Goal: Check status: Check status

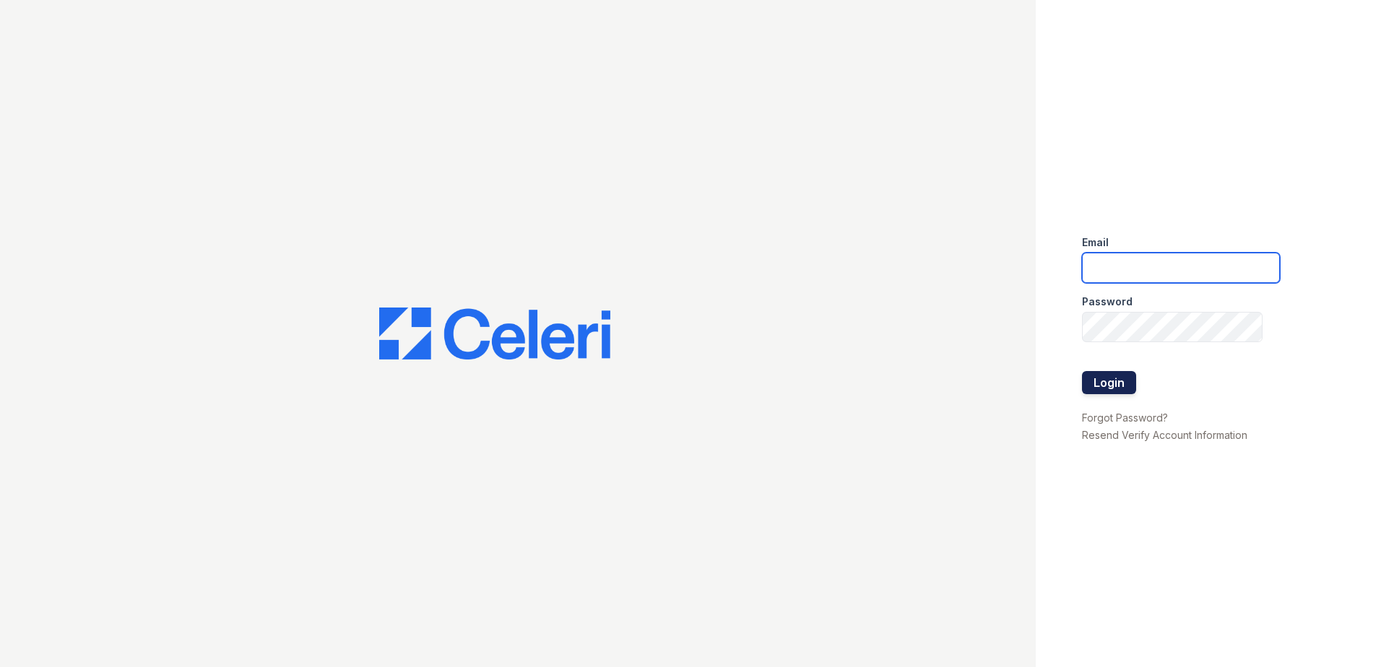
type input "[EMAIL_ADDRESS][DOMAIN_NAME]"
click at [1101, 374] on button "Login" at bounding box center [1109, 382] width 54 height 23
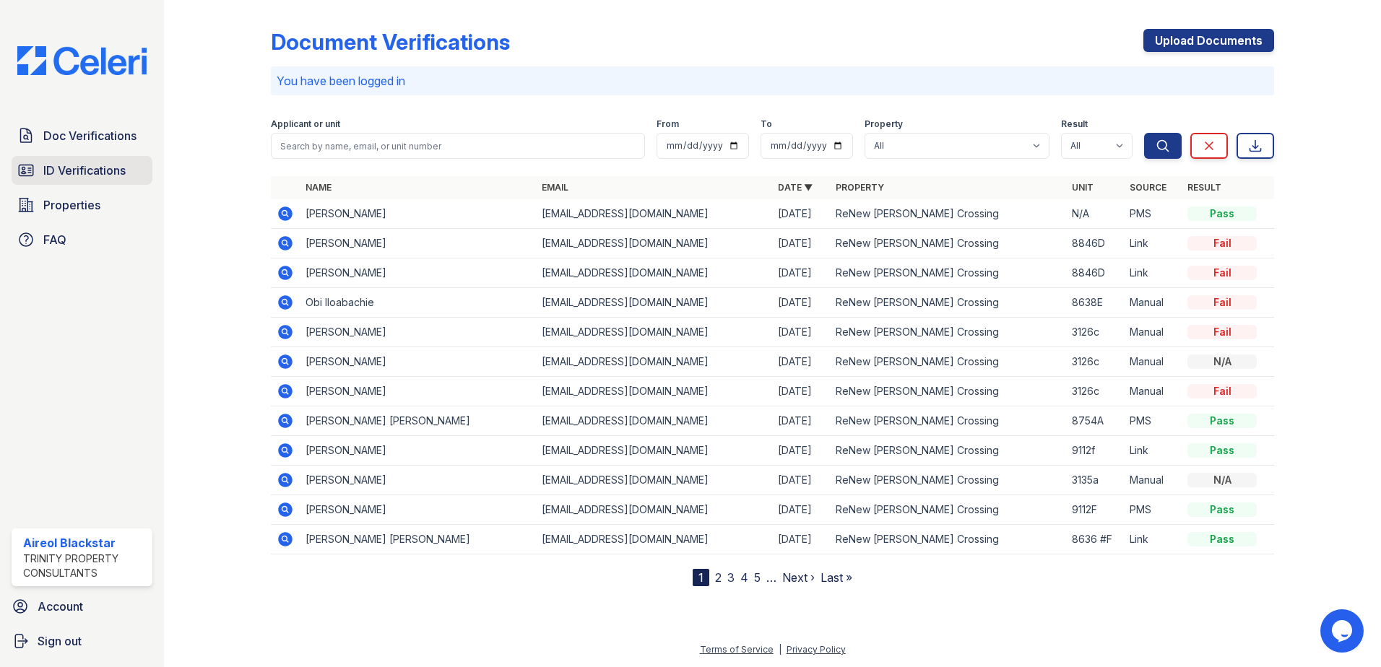
click at [100, 163] on span "ID Verifications" at bounding box center [84, 170] width 82 height 17
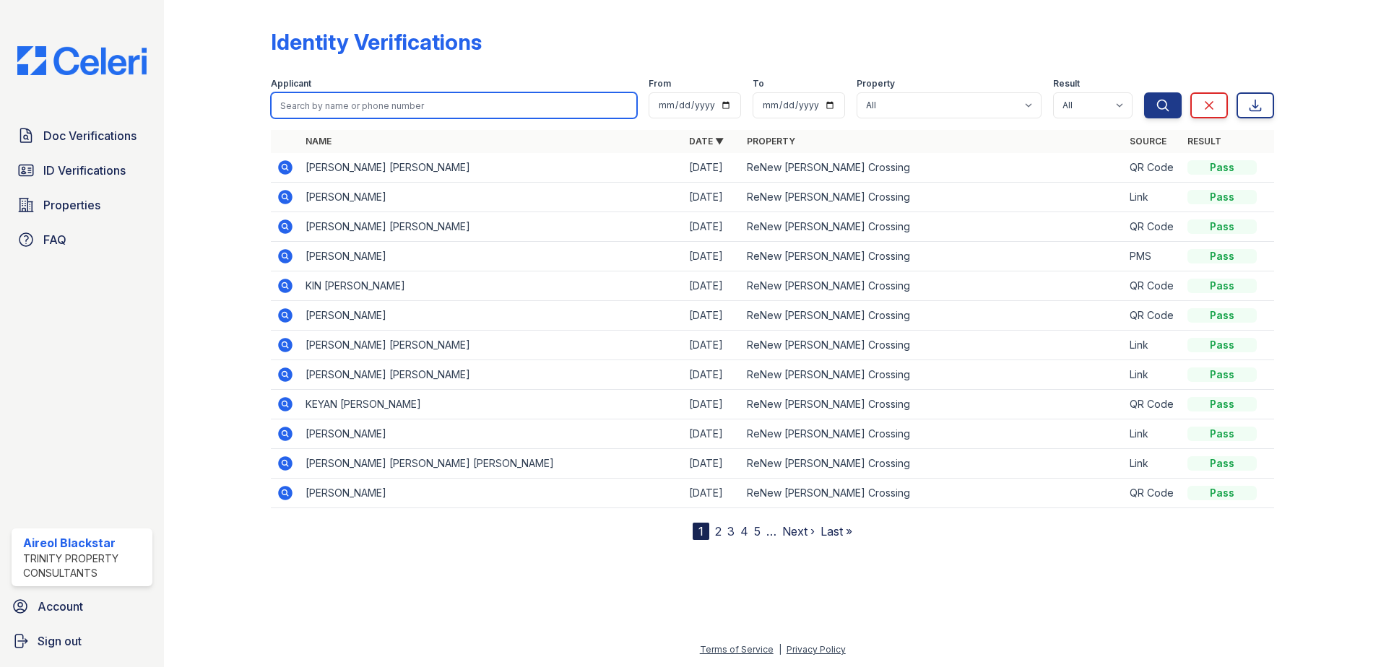
paste input "Tanyqua"
type input "Tanyqua"
click at [1144, 92] on button "Search" at bounding box center [1163, 105] width 38 height 26
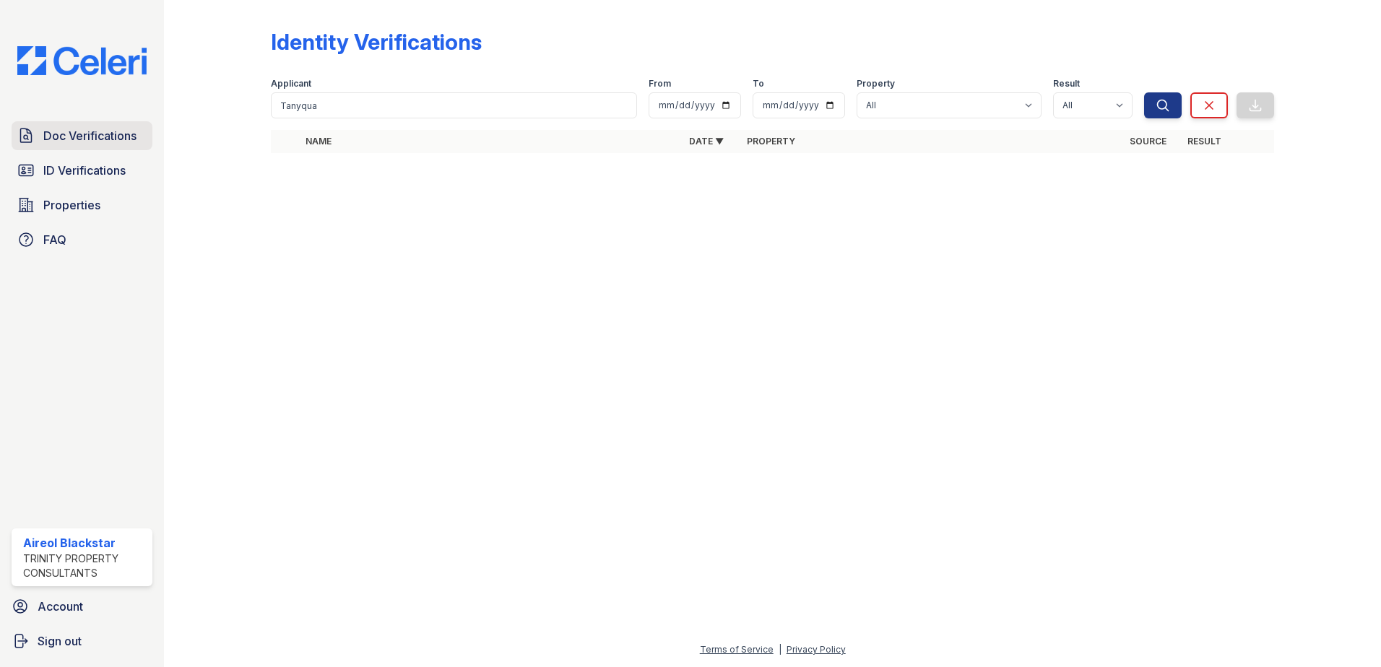
click at [87, 138] on span "Doc Verifications" at bounding box center [89, 135] width 93 height 17
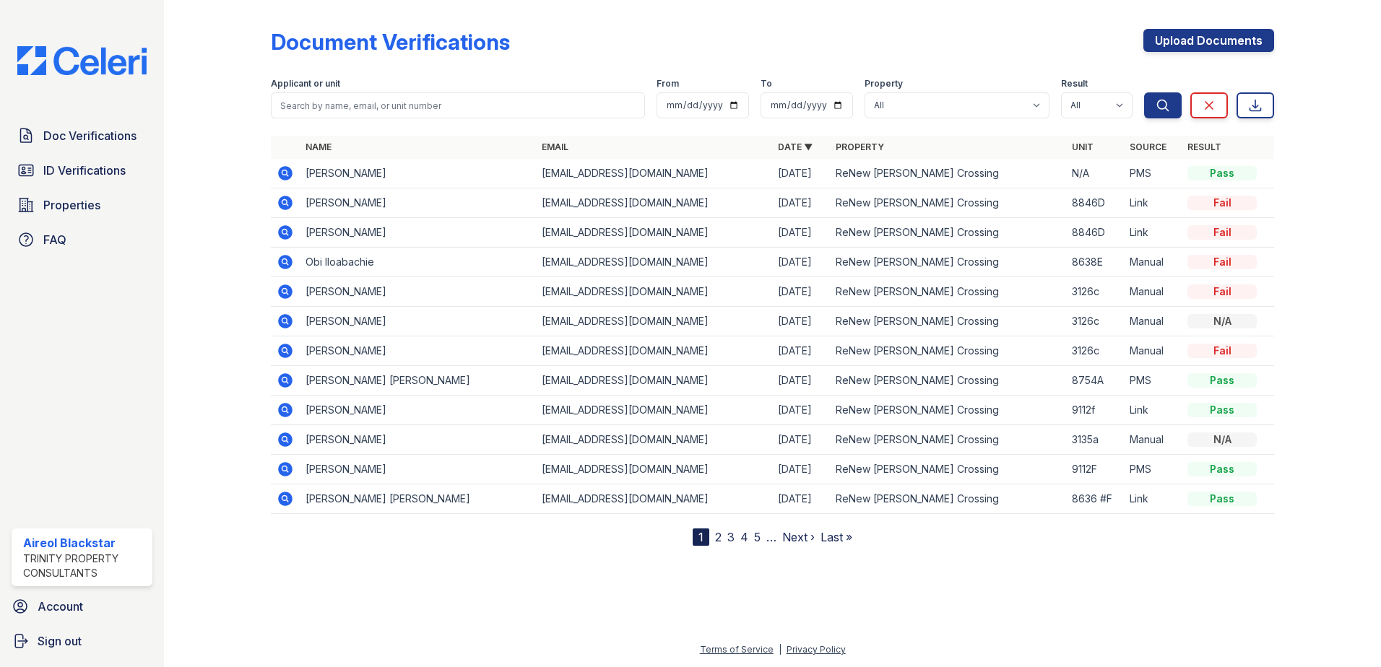
click at [381, 172] on td "Tanyqua Williams" at bounding box center [418, 174] width 236 height 30
click at [290, 173] on icon at bounding box center [285, 173] width 14 height 14
